Goal: Information Seeking & Learning: Understand process/instructions

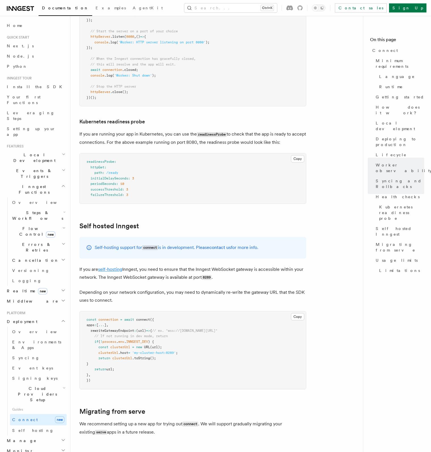
scroll to position [2552, 0]
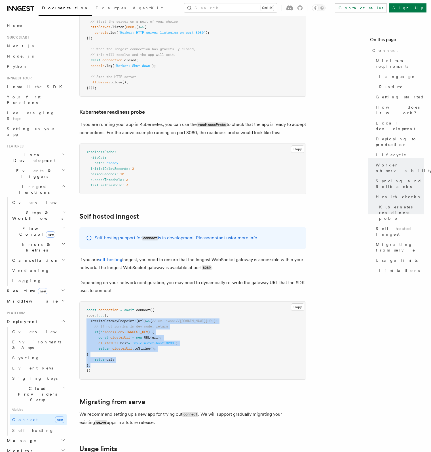
drag, startPoint x: 96, startPoint y: 331, endPoint x: 72, endPoint y: 288, distance: 49.7
copy code "rewriteGatewayEndpoint : (url) => { // ex. "wss://gw2.connect.inngest.com/v0/co…"
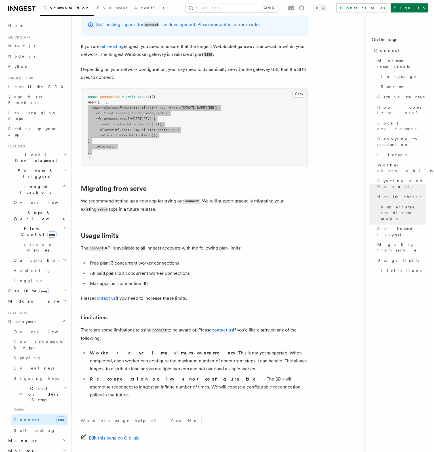
scroll to position [2779, 0]
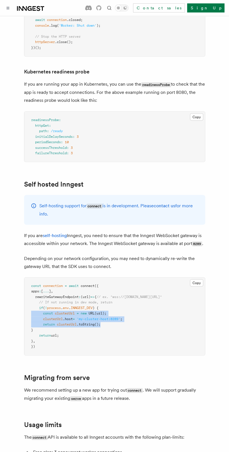
drag, startPoint x: 105, startPoint y: 303, endPoint x: 24, endPoint y: 292, distance: 82.4
click at [24, 292] on div "Copy Copied const connection = await connect ({ apps : [ ... ] , rewriteGateway…" at bounding box center [114, 316] width 181 height 78
copy code "const clusterUrl = new URL (url); clusterUrl .host = 'my-cluster-host:8289' ; r…"
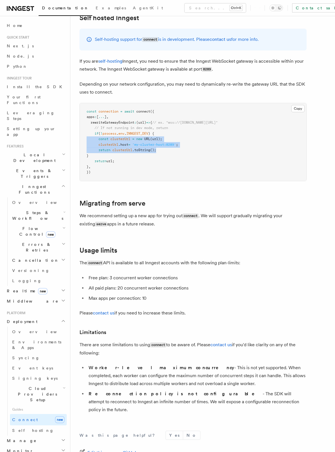
scroll to position [2750, 0]
click at [147, 148] on span ".toString" at bounding box center [141, 150] width 18 height 4
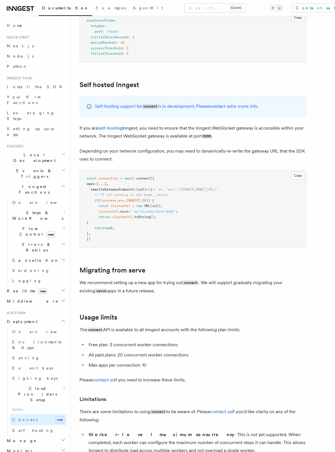
scroll to position [2669, 0]
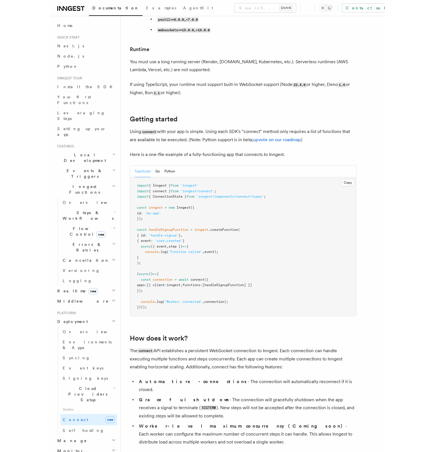
scroll to position [255, 0]
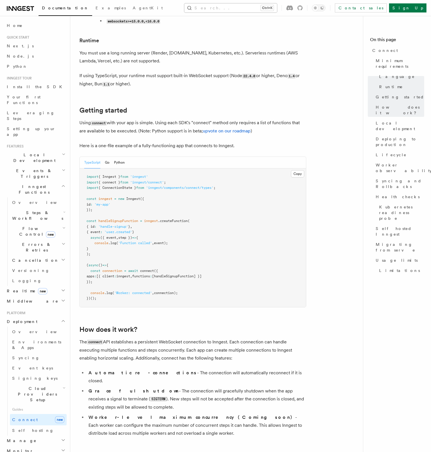
click at [230, 11] on button "Search... Ctrl+K" at bounding box center [230, 7] width 93 height 9
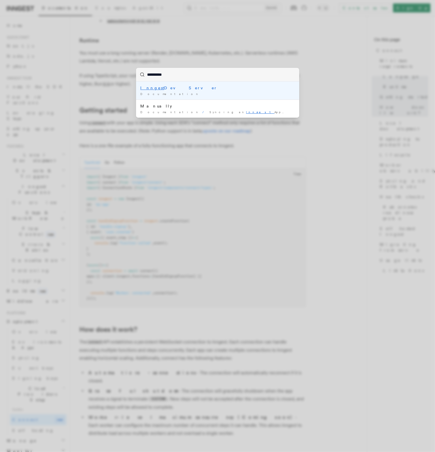
type input "**********"
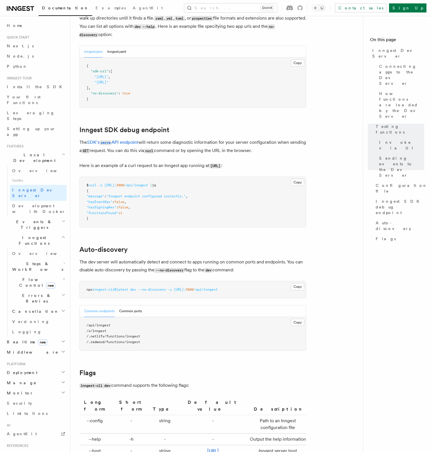
scroll to position [1699, 0]
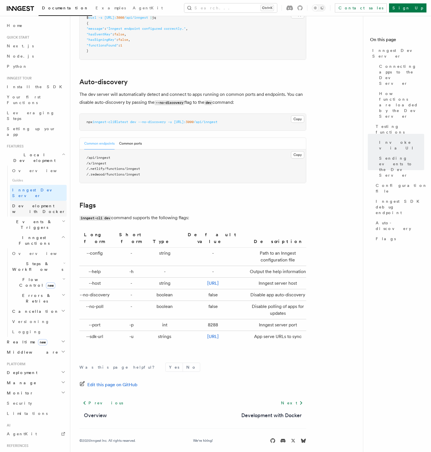
click at [32, 204] on span "Development with Docker" at bounding box center [38, 209] width 53 height 10
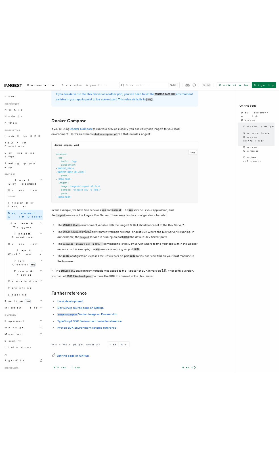
scroll to position [383, 0]
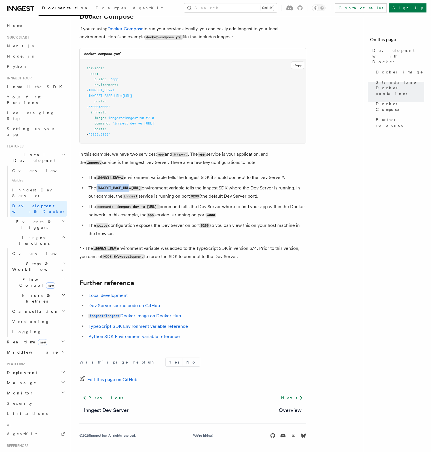
drag, startPoint x: 97, startPoint y: 186, endPoint x: 130, endPoint y: 186, distance: 33.5
click at [130, 186] on code "INNGEST_BASE_URL=http://inngest:8288" at bounding box center [119, 188] width 46 height 5
copy code "INNGEST_BASE_URL"
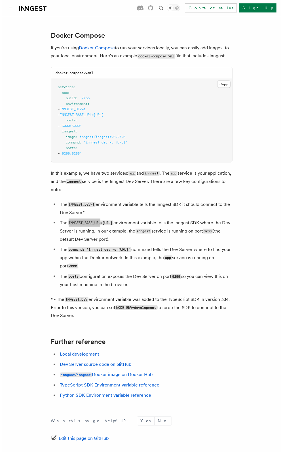
scroll to position [0, 0]
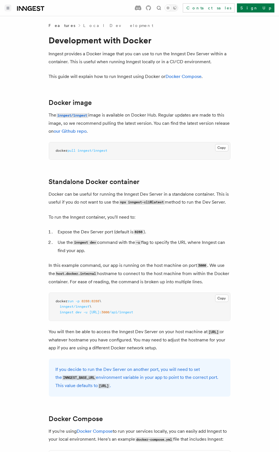
click at [7, 9] on icon "Toggle navigation" at bounding box center [8, 8] width 3 height 3
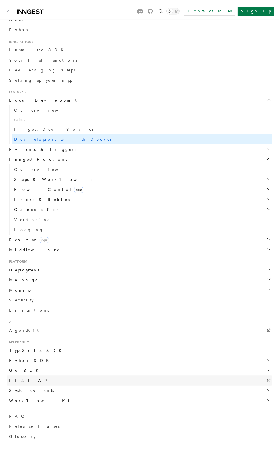
scroll to position [97, 0]
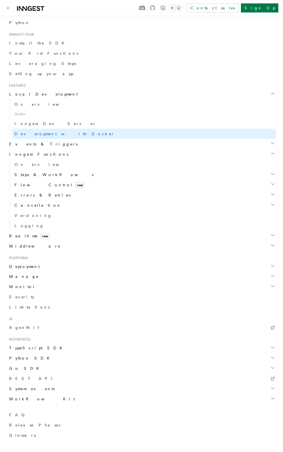
click at [166, 7] on icon "Find something..." at bounding box center [163, 8] width 6 height 6
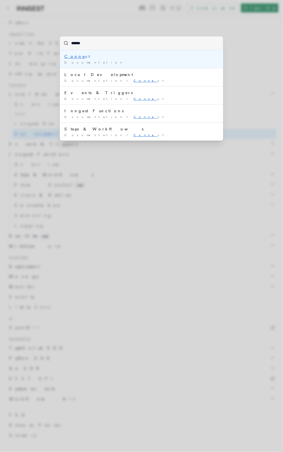
type input "*******"
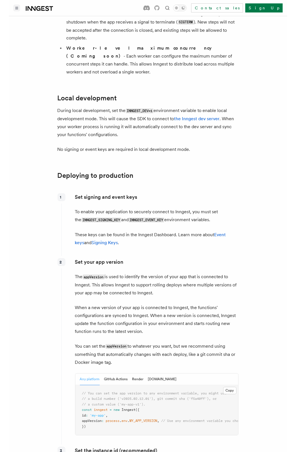
scroll to position [709, 0]
